Goal: Complete application form

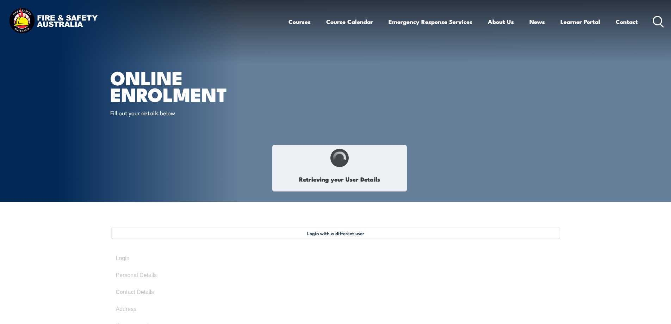
select select "Mr"
type input "[PERSON_NAME]"
type input "Latter"
type input "[DATE]"
type input "VTUWHAEVTM"
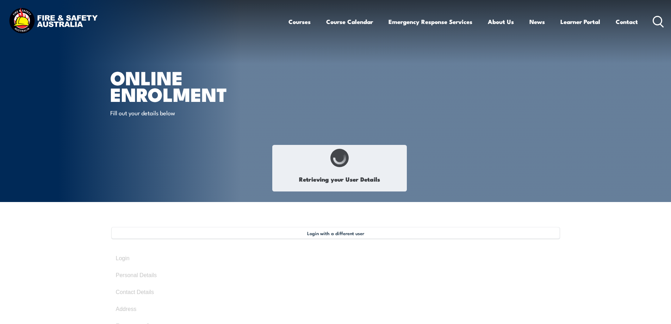
select select "M"
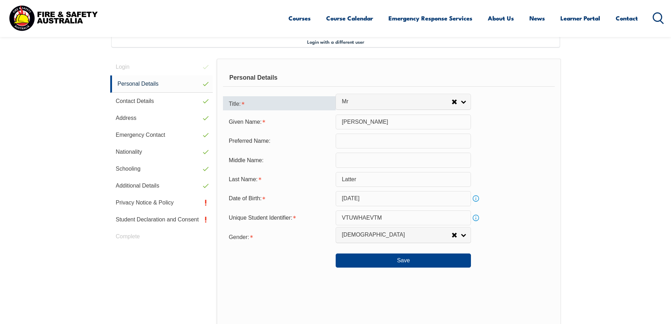
scroll to position [192, 0]
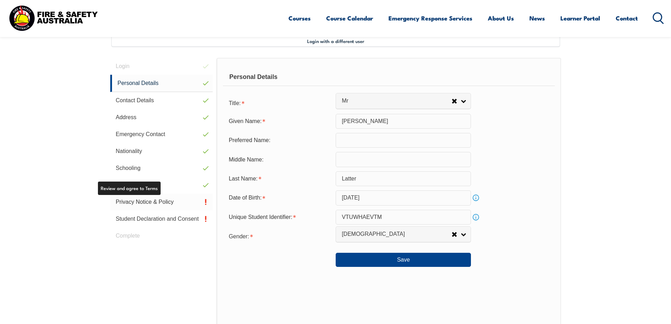
click at [152, 201] on link "Privacy Notice & Policy" at bounding box center [161, 201] width 103 height 17
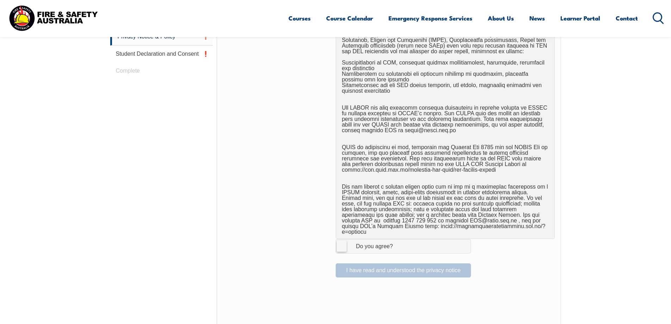
scroll to position [368, 0]
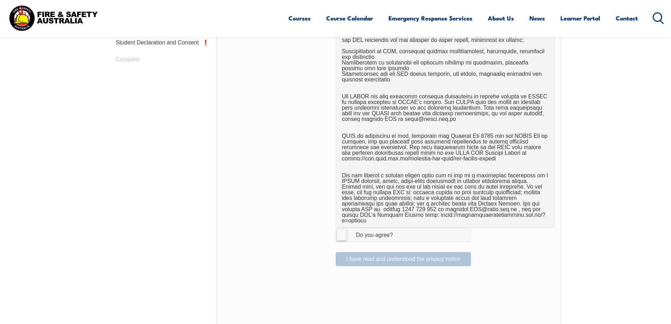
click at [345, 230] on label "I Agree Do you agree?" at bounding box center [403, 235] width 135 height 14
click at [398, 230] on input "I Agree Do you agree?" at bounding box center [404, 234] width 12 height 13
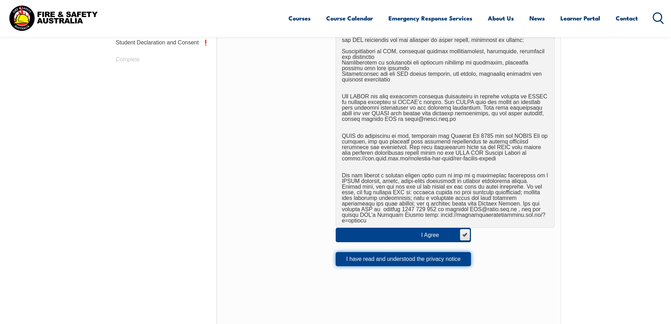
click at [372, 253] on button "I have read and understood the privacy notice" at bounding box center [403, 259] width 135 height 14
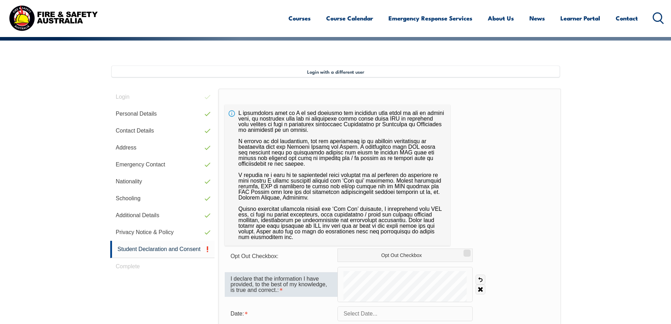
scroll to position [192, 0]
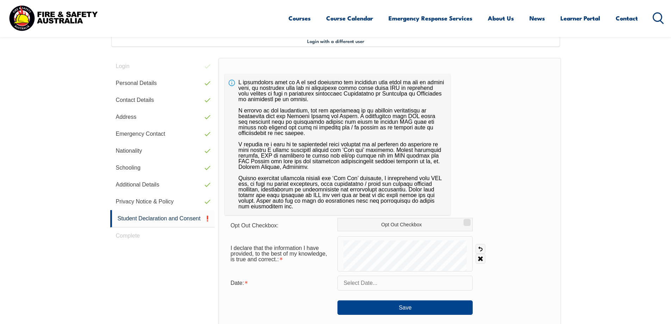
click at [374, 284] on input "text" at bounding box center [404, 282] width 135 height 15
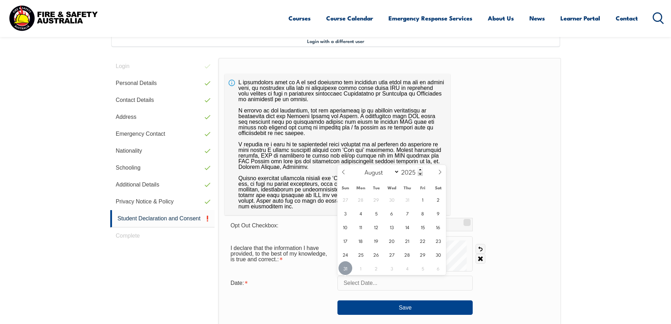
click at [347, 267] on span "31" at bounding box center [346, 268] width 14 height 14
type input "[DATE]"
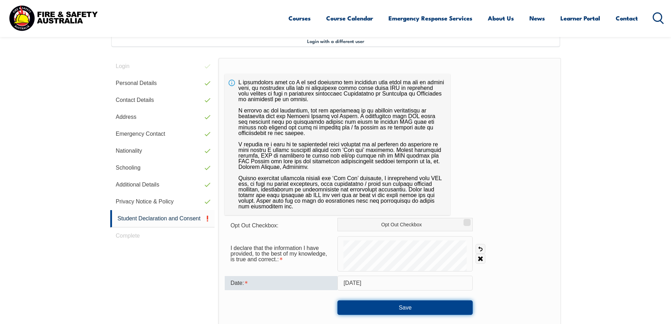
click at [417, 303] on button "Save" at bounding box center [404, 307] width 135 height 14
